Goal: Task Accomplishment & Management: Use online tool/utility

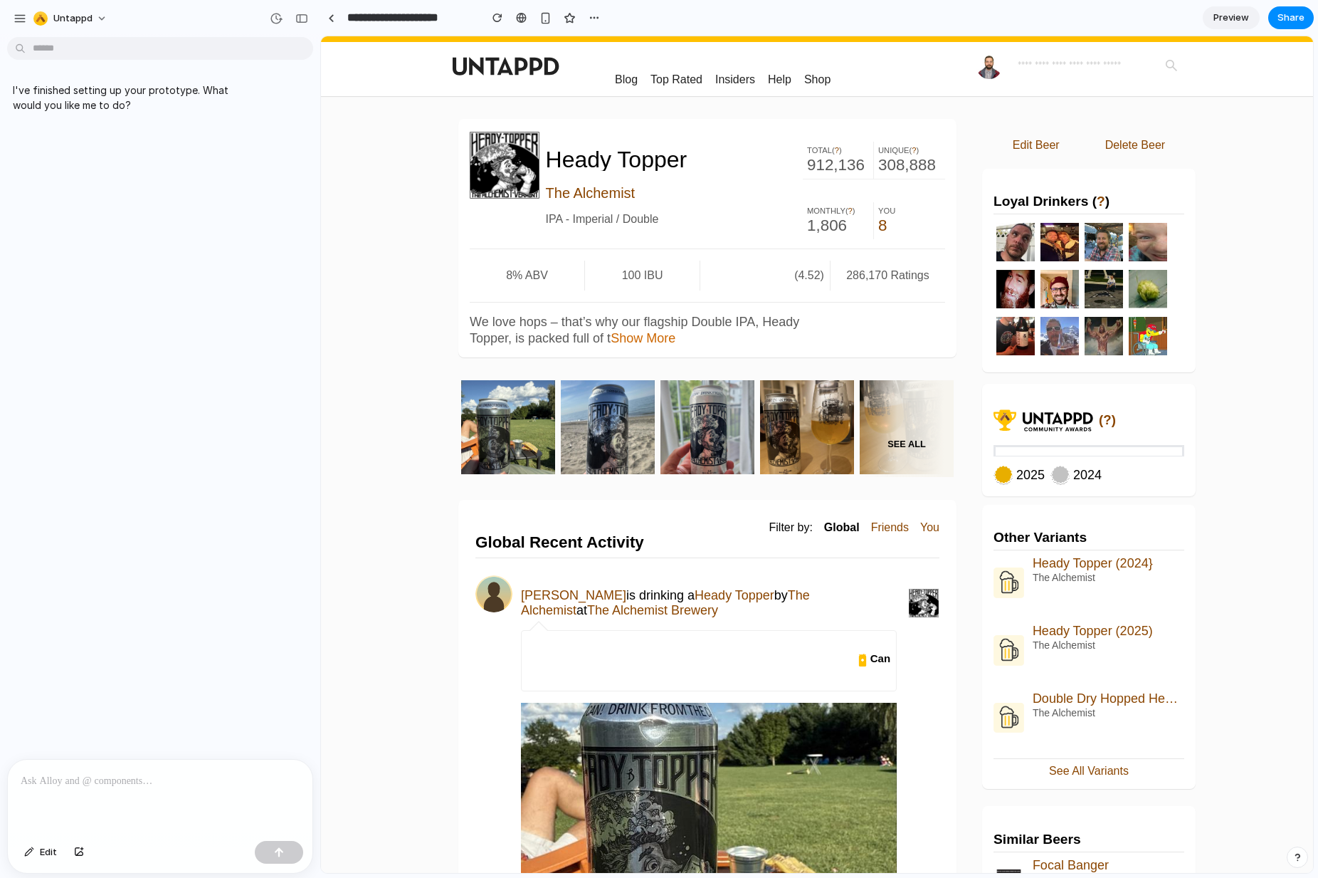
click at [656, 341] on link "Show More" at bounding box center [643, 338] width 65 height 14
click at [649, 339] on link "Show More" at bounding box center [643, 338] width 65 height 14
click at [100, 778] on p at bounding box center [160, 780] width 279 height 17
click at [90, 789] on div at bounding box center [160, 797] width 305 height 75
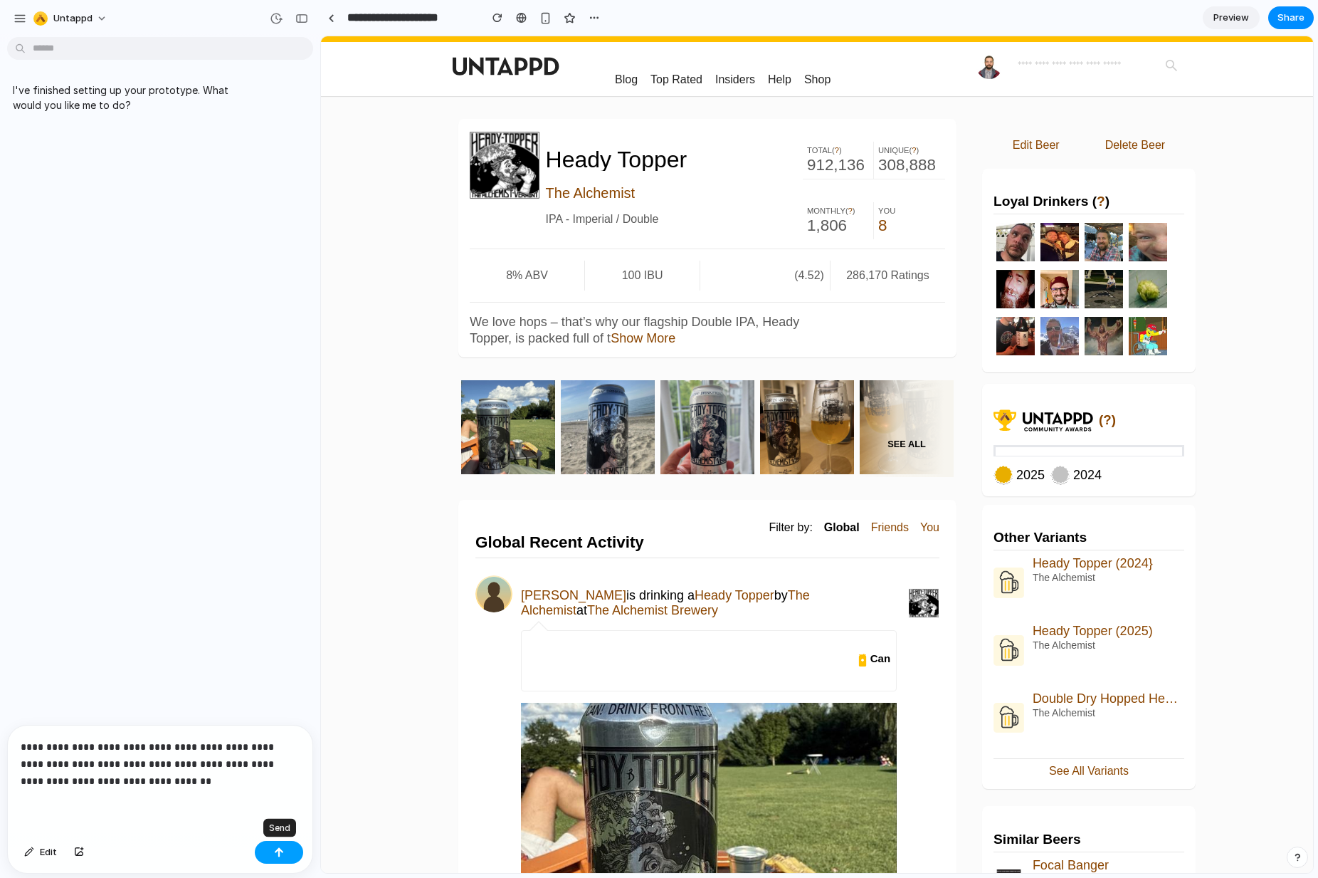
click at [273, 851] on button "button" at bounding box center [279, 852] width 48 height 23
